Goal: Check status: Check status

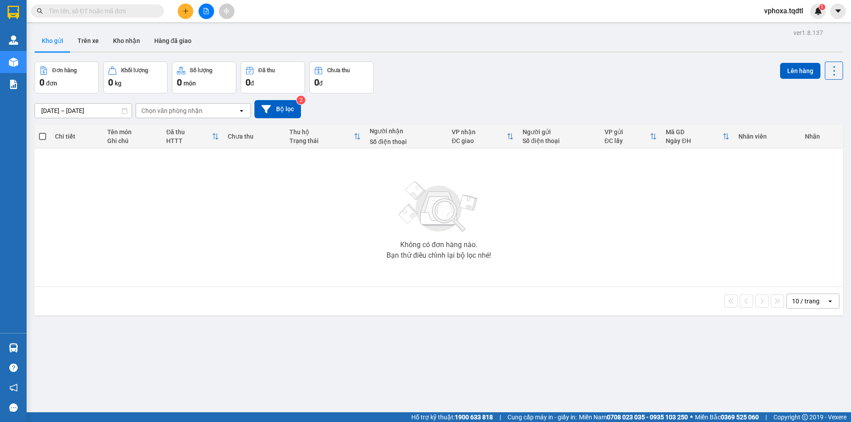
click at [100, 10] on input "text" at bounding box center [101, 11] width 105 height 10
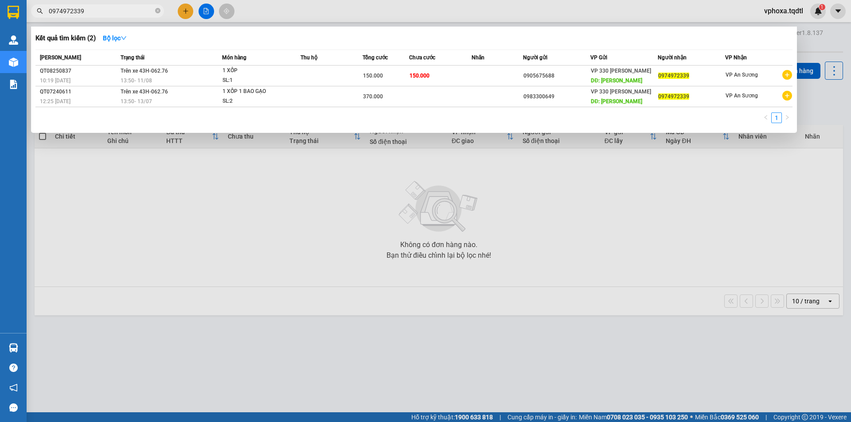
type input "0974972339"
click at [156, 12] on icon "close-circle" at bounding box center [157, 10] width 5 height 5
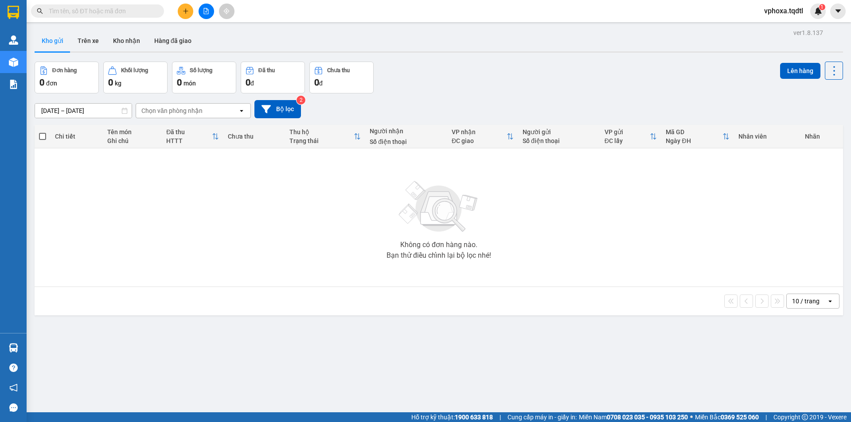
click at [101, 14] on input "text" at bounding box center [101, 11] width 105 height 10
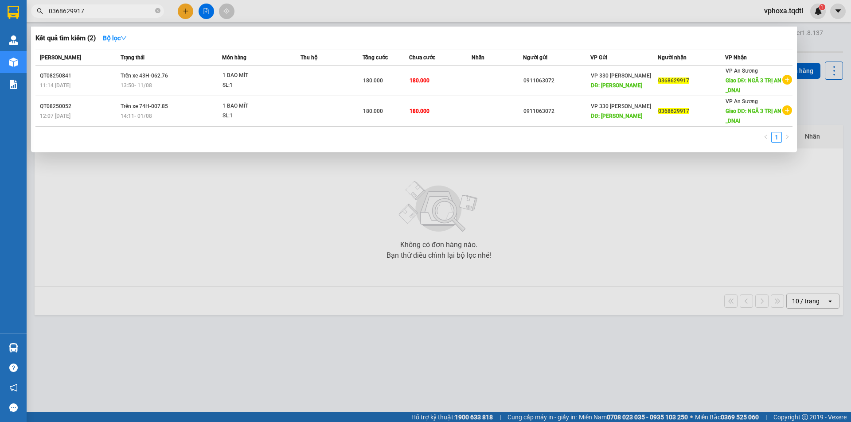
type input "0368629917"
click at [159, 10] on icon "close-circle" at bounding box center [157, 10] width 5 height 5
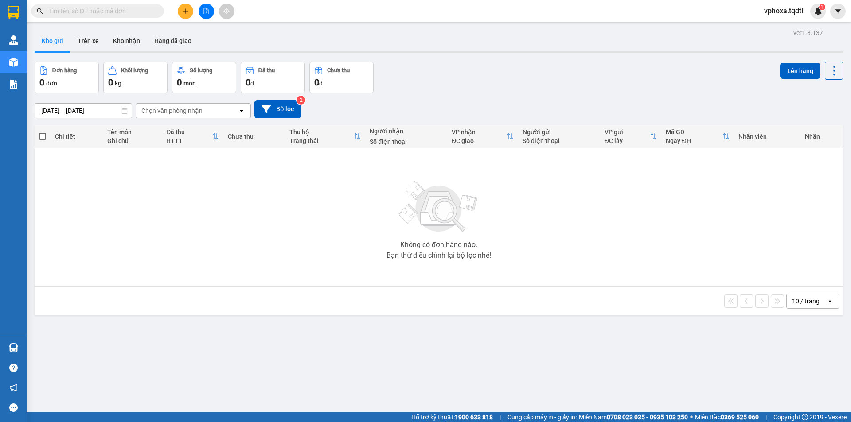
click at [132, 11] on input "text" at bounding box center [101, 11] width 105 height 10
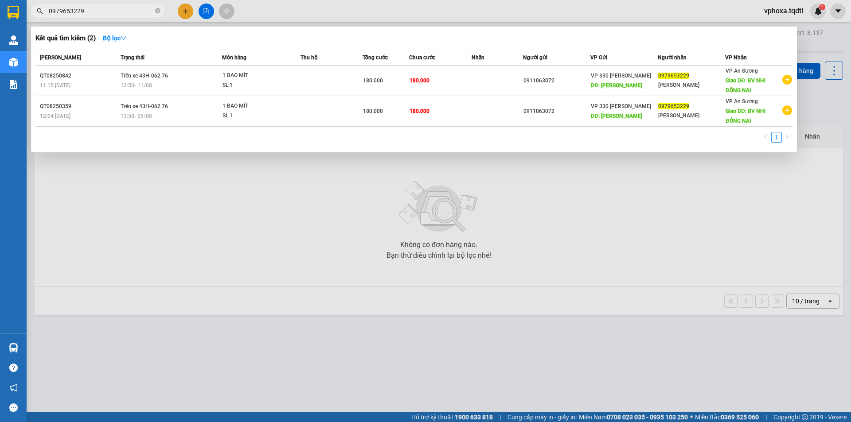
type input "0979653229"
click at [157, 12] on icon "close-circle" at bounding box center [157, 10] width 5 height 5
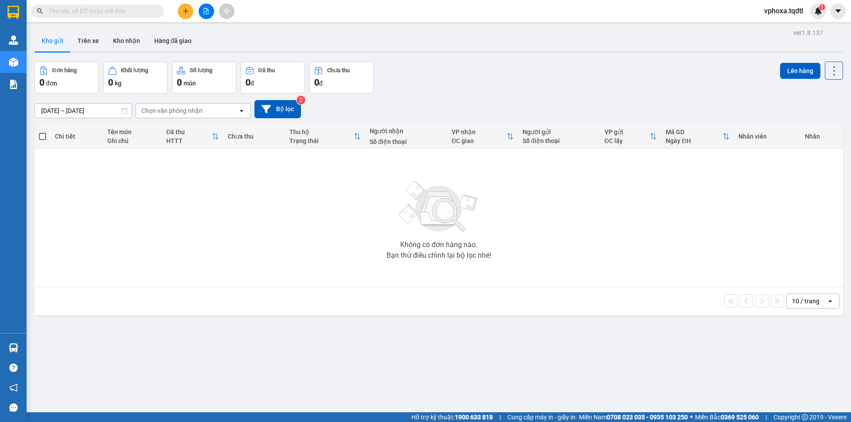
click at [121, 15] on input "text" at bounding box center [101, 11] width 105 height 10
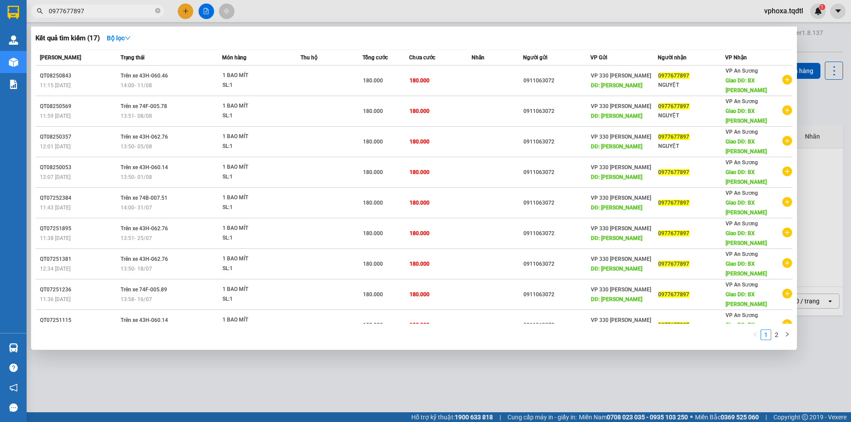
type input "0977677897"
drag, startPoint x: 160, startPoint y: 11, endPoint x: 113, endPoint y: 15, distance: 47.1
click at [155, 12] on span "0977677897" at bounding box center [97, 10] width 133 height 13
drag, startPoint x: 157, startPoint y: 12, endPoint x: 152, endPoint y: 12, distance: 4.9
click at [156, 12] on icon "close-circle" at bounding box center [157, 10] width 5 height 5
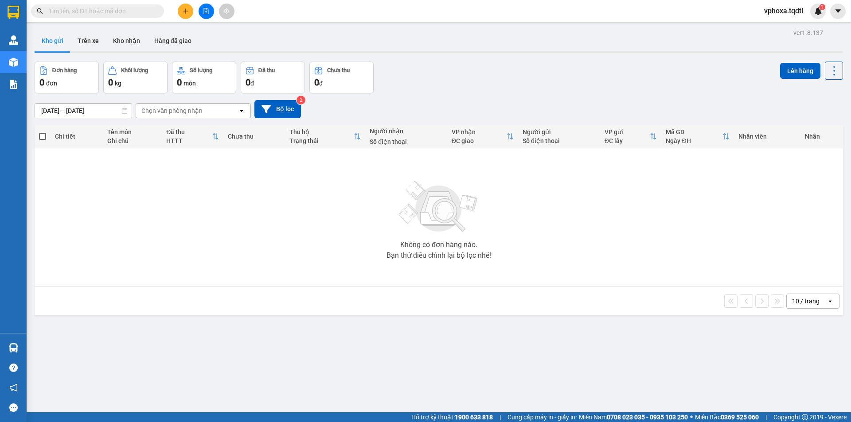
click at [117, 13] on input "text" at bounding box center [101, 11] width 105 height 10
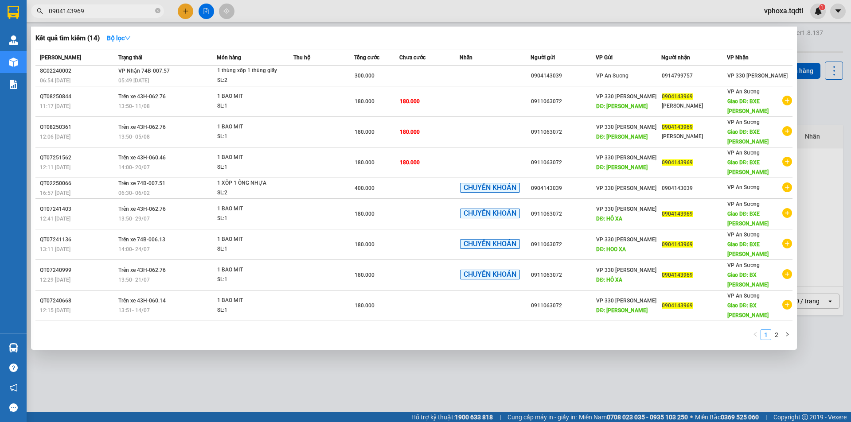
type input "0904143969"
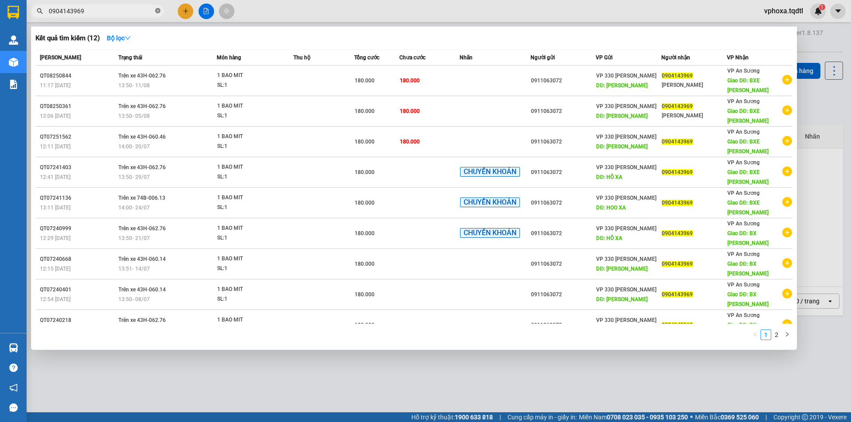
click at [156, 10] on icon "close-circle" at bounding box center [157, 10] width 5 height 5
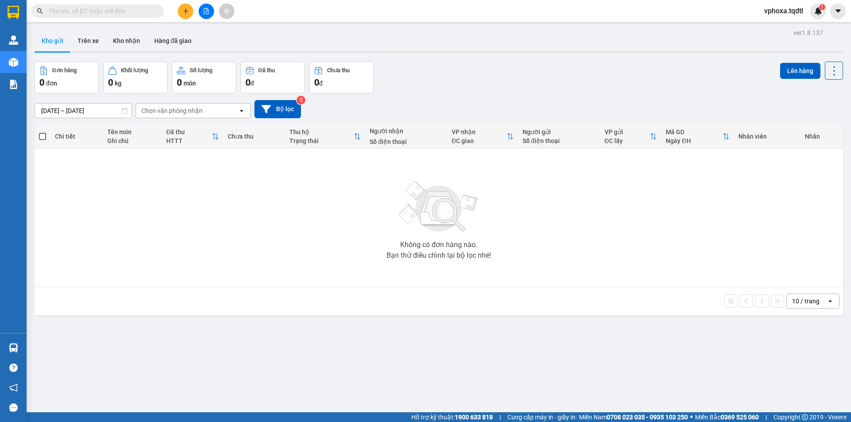
click at [128, 11] on input "text" at bounding box center [101, 11] width 105 height 10
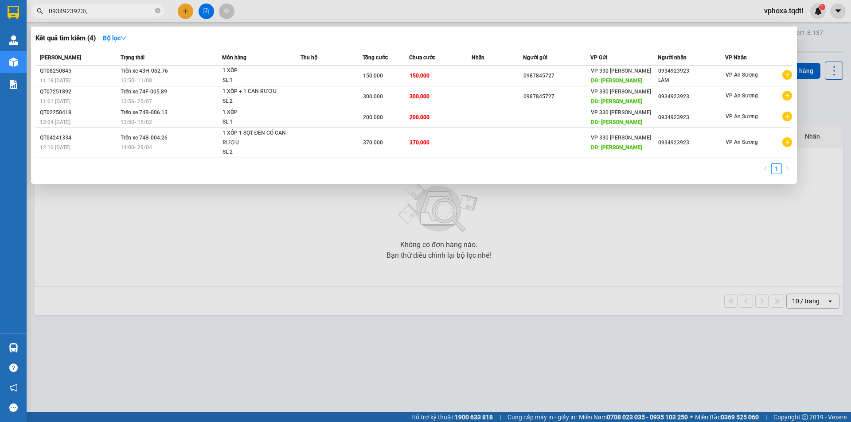
type input "0934923923"
click at [157, 12] on icon "close-circle" at bounding box center [157, 10] width 5 height 5
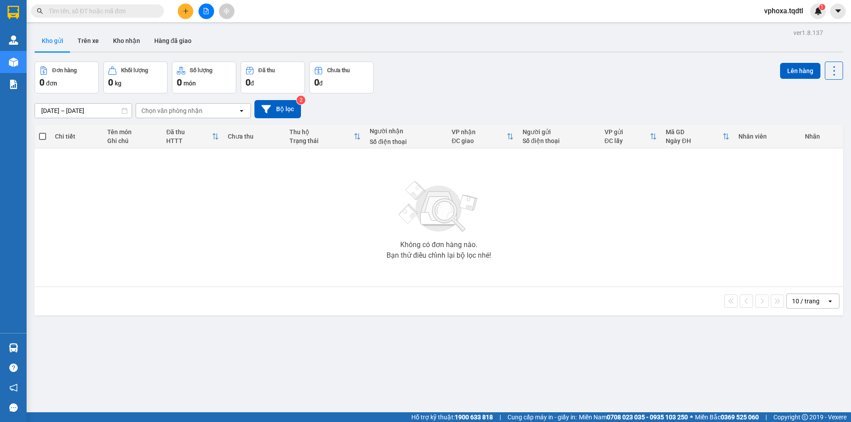
click at [105, 14] on input "text" at bounding box center [101, 11] width 105 height 10
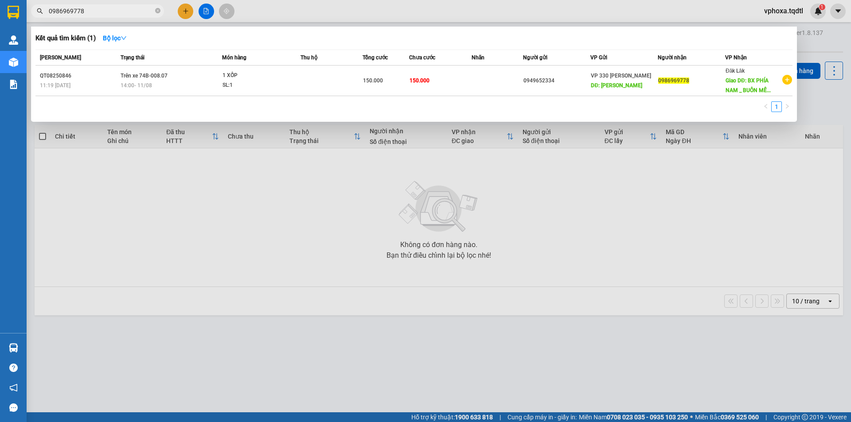
type input "0986969778"
click at [157, 13] on icon "close-circle" at bounding box center [157, 10] width 5 height 5
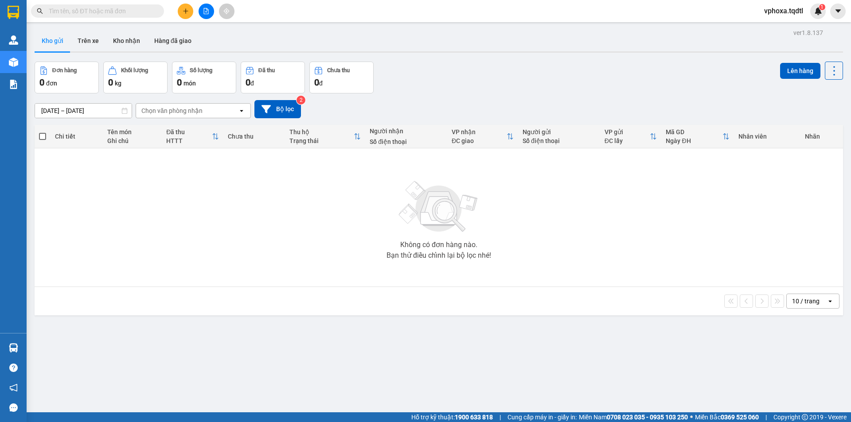
click at [134, 14] on input "text" at bounding box center [101, 11] width 105 height 10
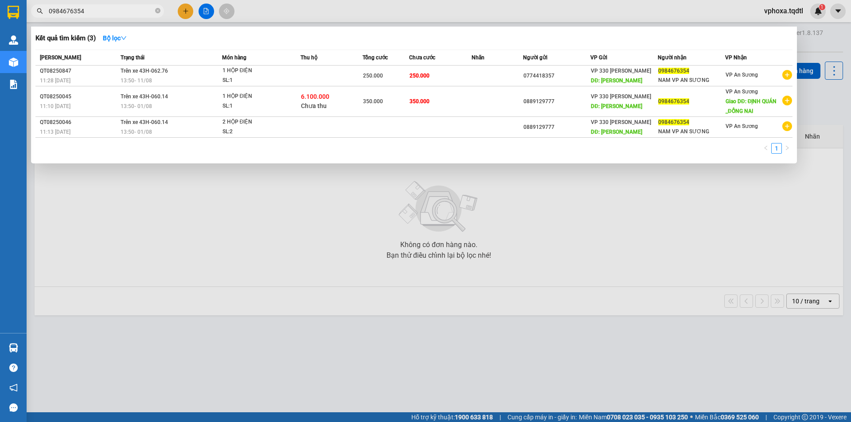
type input "0984676354"
click at [155, 11] on span "0984676354" at bounding box center [97, 10] width 133 height 13
click at [115, 12] on input "0984676354" at bounding box center [101, 11] width 105 height 10
drag, startPoint x: 160, startPoint y: 12, endPoint x: 113, endPoint y: 12, distance: 46.1
click at [154, 12] on span "0984676354" at bounding box center [97, 10] width 133 height 13
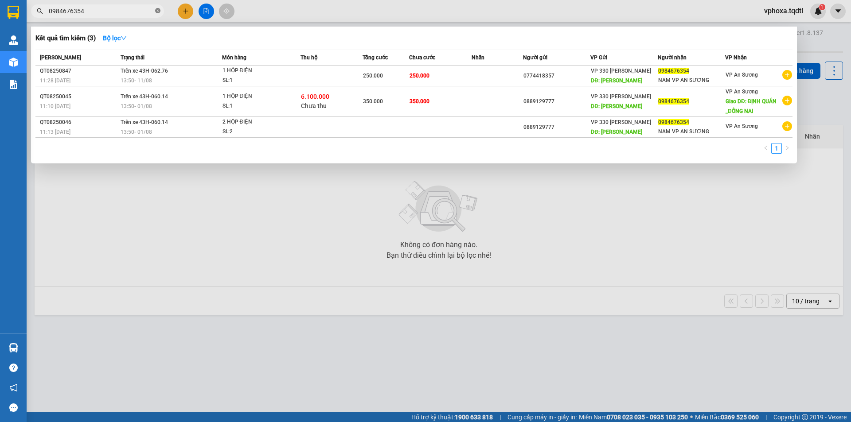
click at [155, 10] on icon "close-circle" at bounding box center [157, 10] width 5 height 5
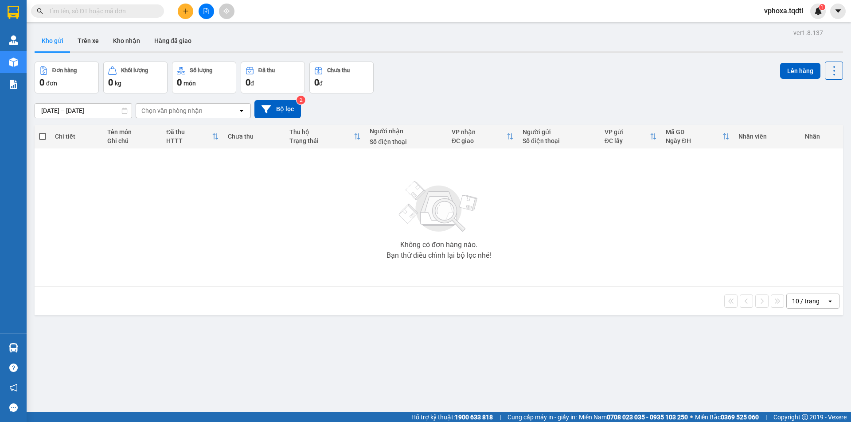
click at [106, 12] on input "text" at bounding box center [101, 11] width 105 height 10
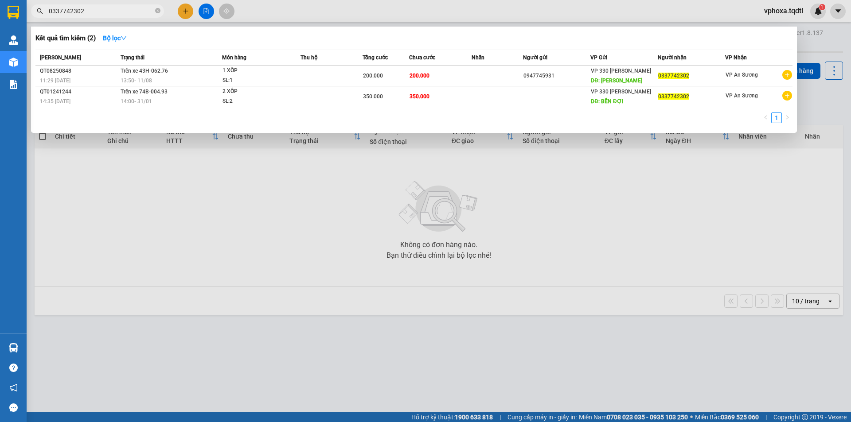
type input "0337742302"
click at [158, 8] on span at bounding box center [157, 11] width 5 height 8
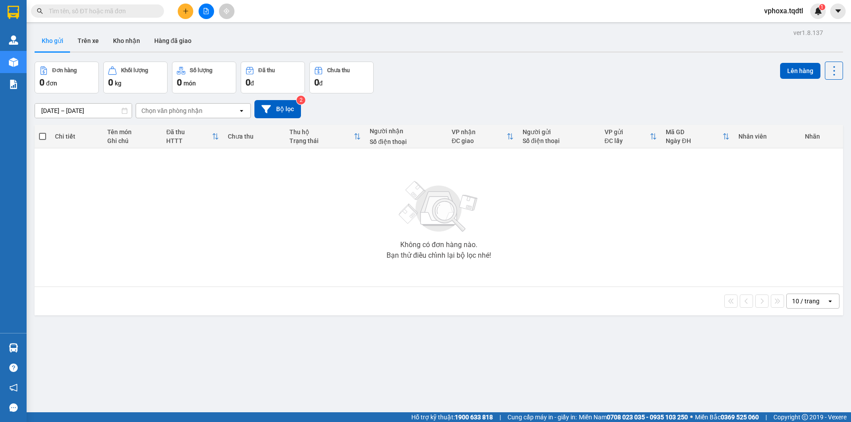
click at [108, 11] on input "text" at bounding box center [101, 11] width 105 height 10
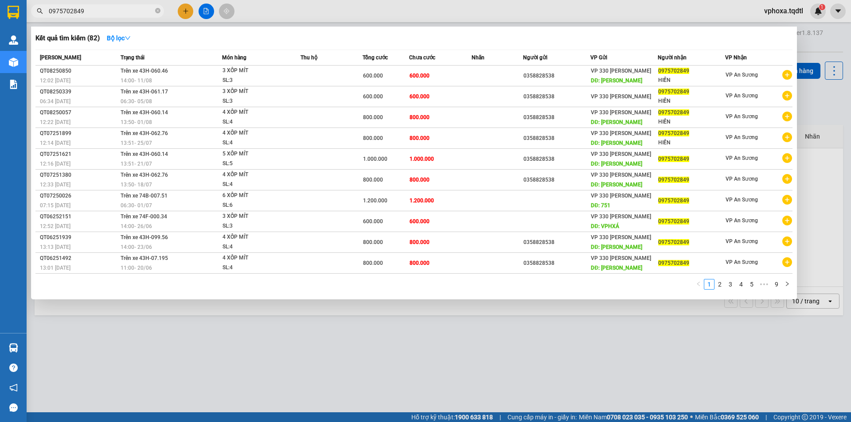
type input "0975702849"
click at [157, 12] on icon "close-circle" at bounding box center [157, 10] width 5 height 5
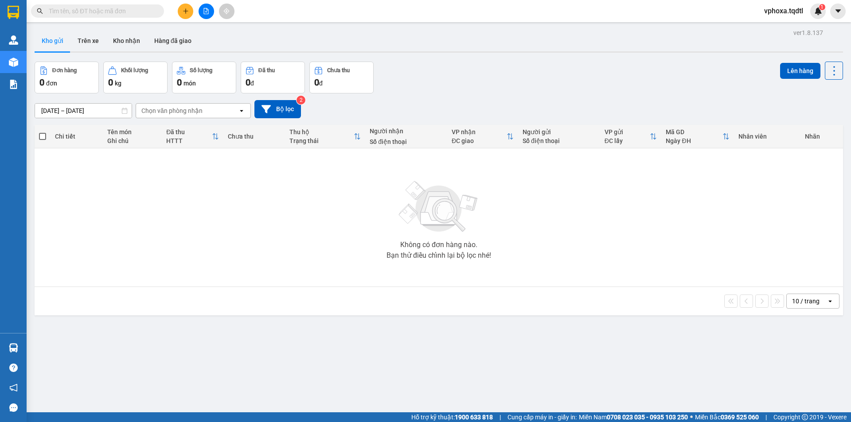
click at [110, 15] on input "text" at bounding box center [101, 11] width 105 height 10
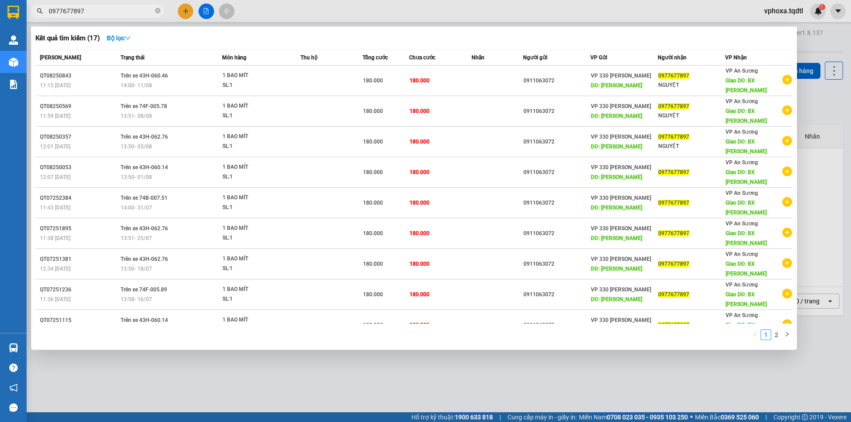
type input "0977677897"
click at [155, 10] on icon "close-circle" at bounding box center [157, 10] width 5 height 5
